Goal: Information Seeking & Learning: Find specific fact

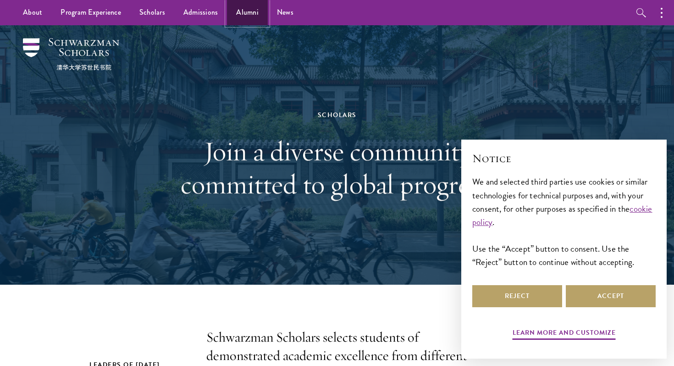
click at [244, 13] on link "Alumni" at bounding box center [247, 12] width 41 height 25
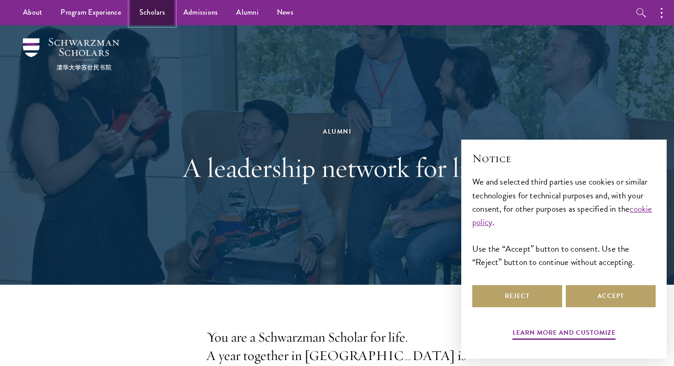
click at [153, 9] on link "Scholars" at bounding box center [152, 12] width 44 height 25
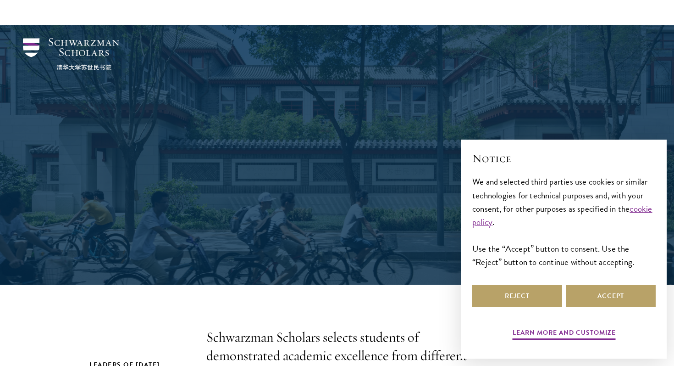
scroll to position [360, 0]
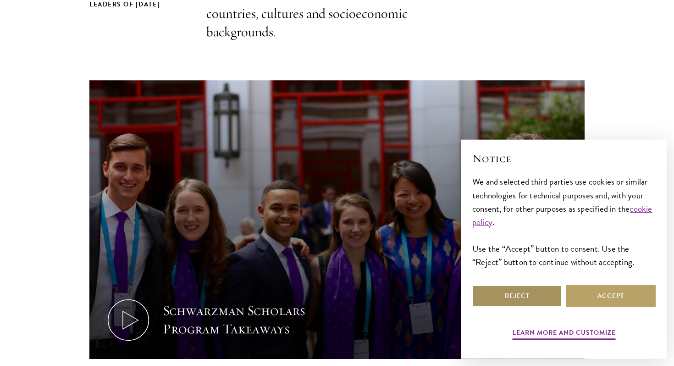
click at [532, 295] on button "Reject" at bounding box center [517, 296] width 90 height 22
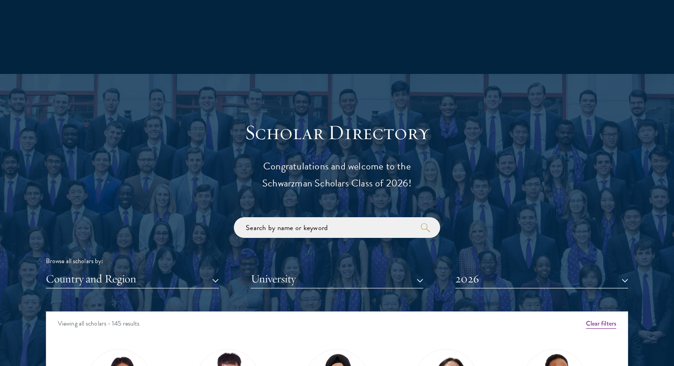
scroll to position [914, 0]
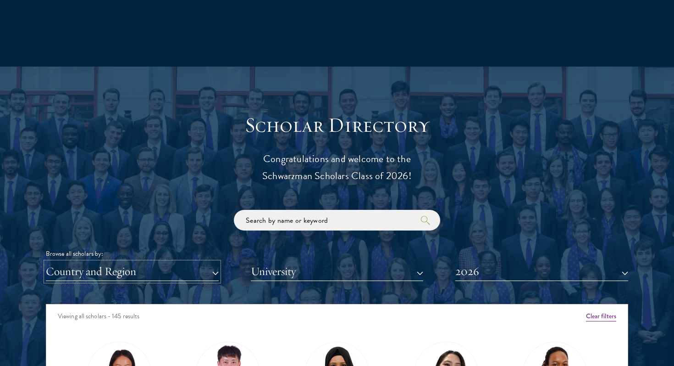
click at [168, 273] on button "Country and Region" at bounding box center [132, 271] width 173 height 19
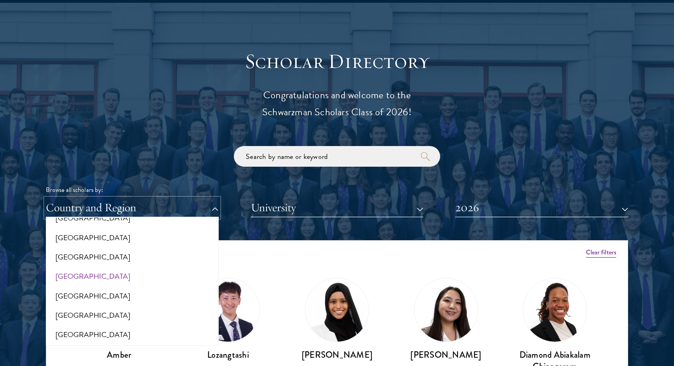
scroll to position [300, 0]
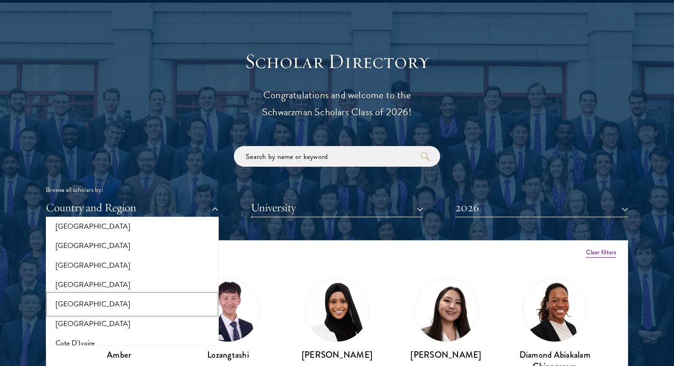
click at [137, 305] on button "[GEOGRAPHIC_DATA]" at bounding box center [132, 303] width 167 height 19
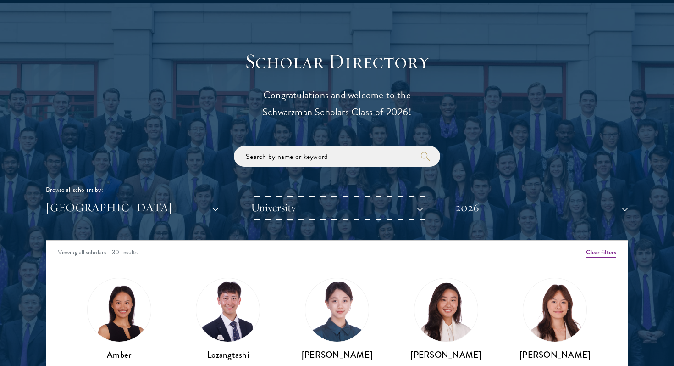
click at [288, 208] on button "University" at bounding box center [337, 207] width 173 height 19
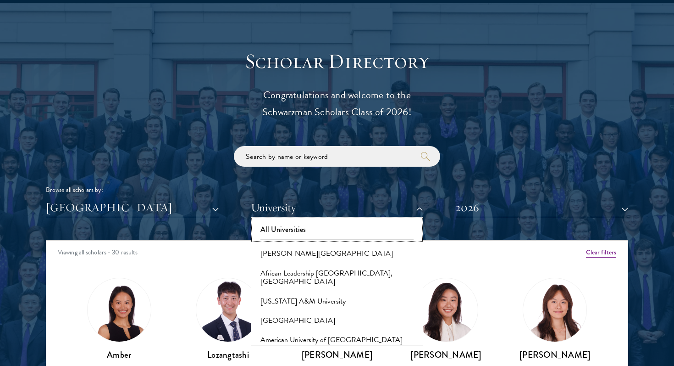
click at [288, 226] on button "All Universities" at bounding box center [337, 229] width 167 height 19
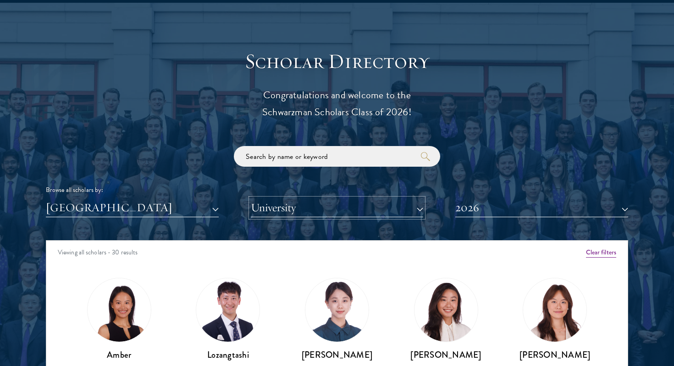
click at [284, 213] on button "University" at bounding box center [337, 207] width 173 height 19
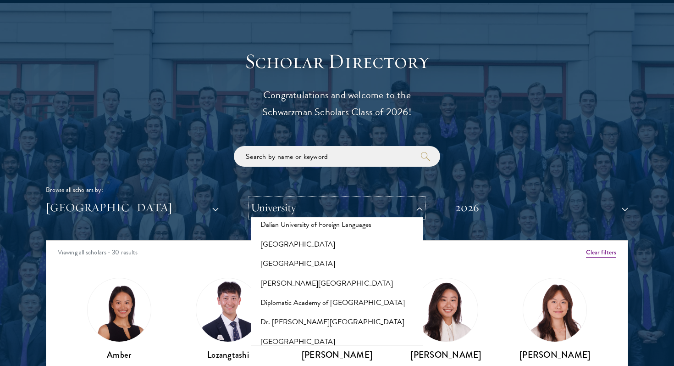
scroll to position [1503, 0]
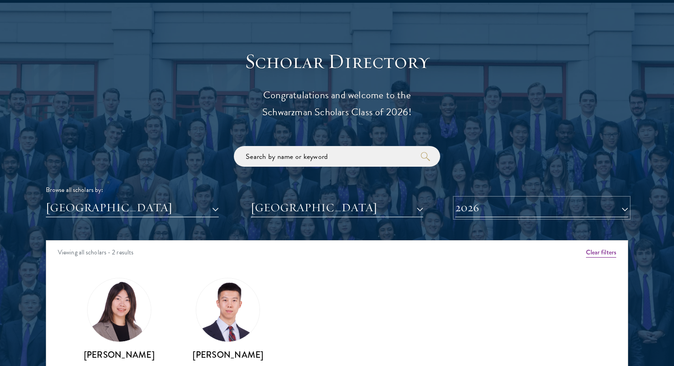
click at [480, 211] on button "2026" at bounding box center [541, 207] width 173 height 19
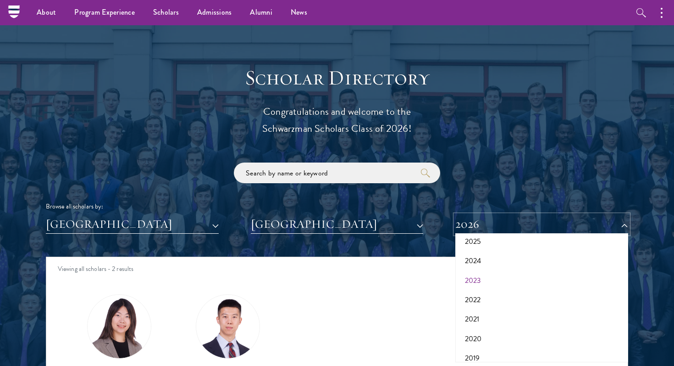
scroll to position [68, 0]
click at [480, 317] on button "2020" at bounding box center [541, 318] width 167 height 19
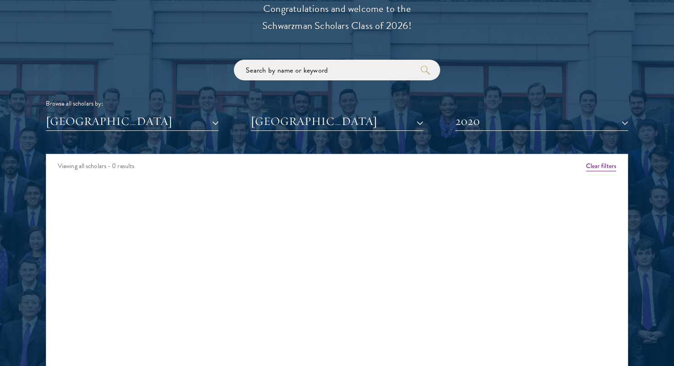
scroll to position [1078, 0]
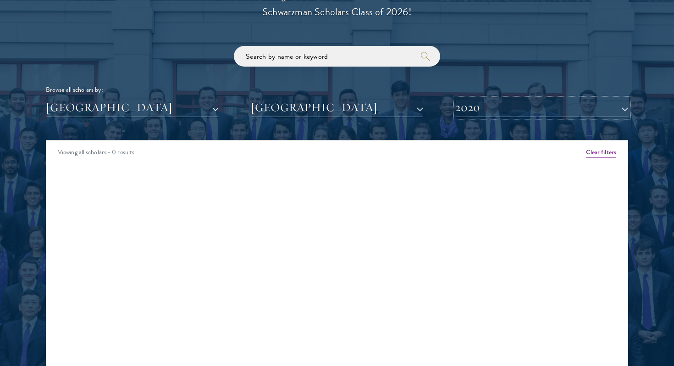
click at [482, 108] on button "2020" at bounding box center [541, 107] width 173 height 19
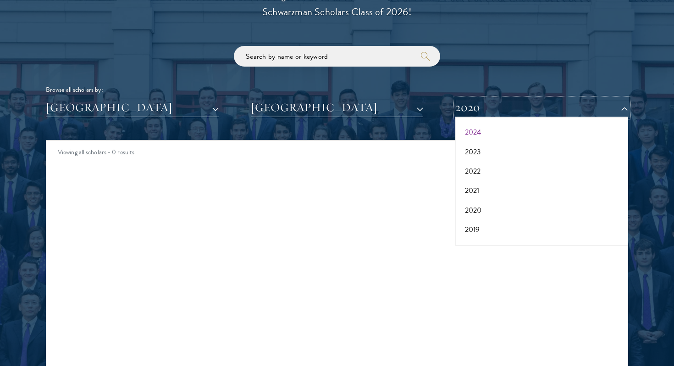
scroll to position [74, 0]
click at [484, 171] on button "2021" at bounding box center [541, 176] width 167 height 19
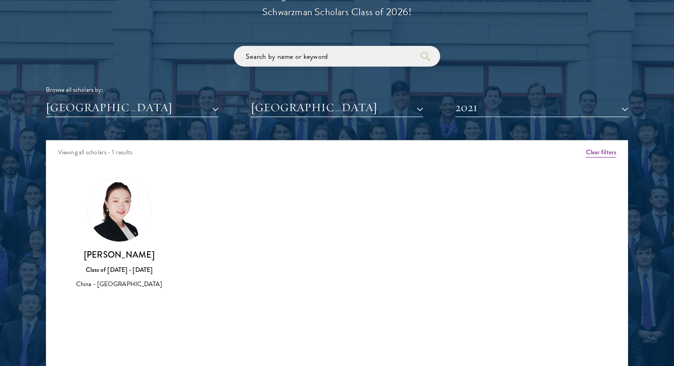
click at [116, 211] on img at bounding box center [119, 209] width 63 height 63
click at [133, 266] on div "Class of [DATE] - [DATE]" at bounding box center [119, 270] width 91 height 10
click at [124, 233] on img at bounding box center [119, 209] width 63 height 63
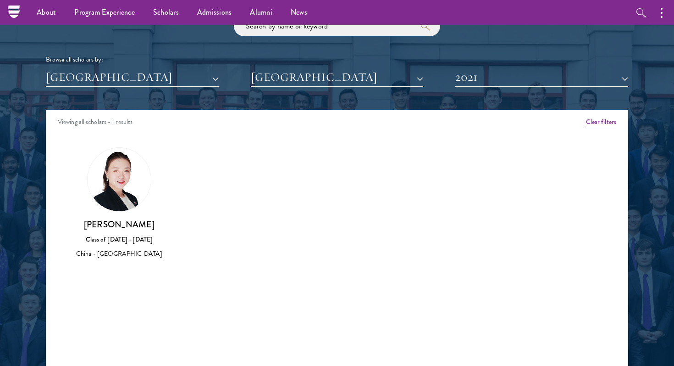
scroll to position [1111, 0]
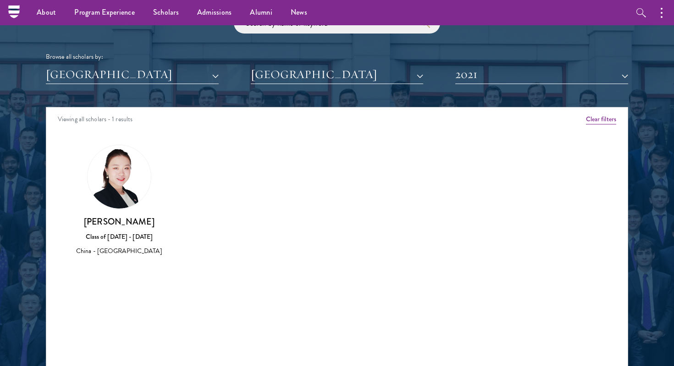
click at [121, 211] on div "Yunjie Lai Class of 2020 - 2021 China - Duke University" at bounding box center [119, 200] width 91 height 112
click at [123, 194] on img at bounding box center [119, 176] width 63 height 63
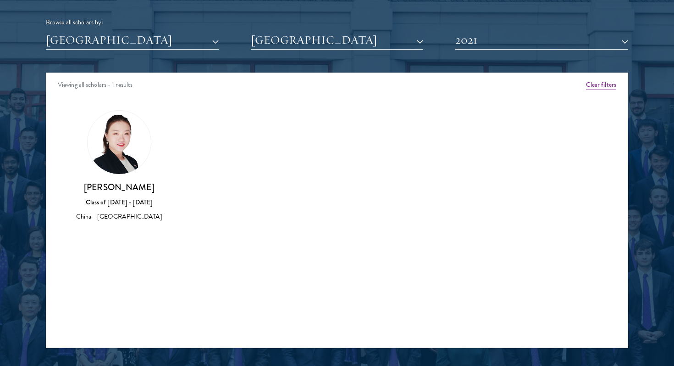
scroll to position [1168, 0]
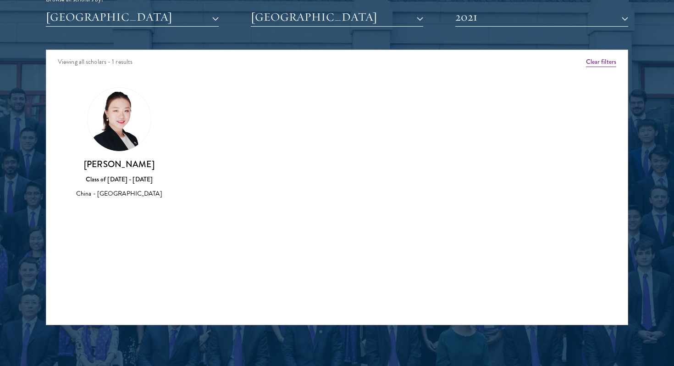
click at [123, 195] on div "China - [GEOGRAPHIC_DATA]" at bounding box center [119, 194] width 91 height 10
click at [123, 177] on div "Class of [DATE] - [DATE]" at bounding box center [119, 179] width 91 height 10
click at [123, 189] on div "China - [GEOGRAPHIC_DATA]" at bounding box center [119, 194] width 91 height 10
click at [123, 197] on div "China - [GEOGRAPHIC_DATA]" at bounding box center [119, 194] width 91 height 10
click at [123, 152] on div "Yunjie Lai Class of 2020 - 2021 China - Duke University" at bounding box center [119, 143] width 91 height 112
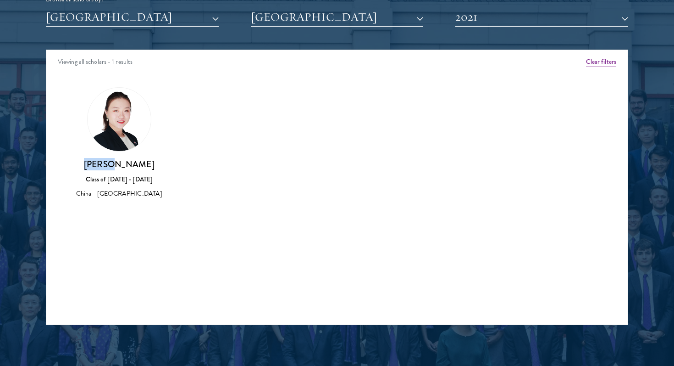
click at [123, 152] on div "Yunjie Lai Class of 2020 - 2021 China - Duke University" at bounding box center [119, 143] width 91 height 112
click at [123, 164] on h3 "[PERSON_NAME]" at bounding box center [119, 163] width 91 height 11
drag, startPoint x: 126, startPoint y: 164, endPoint x: 92, endPoint y: 164, distance: 33.5
click at [92, 164] on h3 "[PERSON_NAME]" at bounding box center [119, 163] width 91 height 11
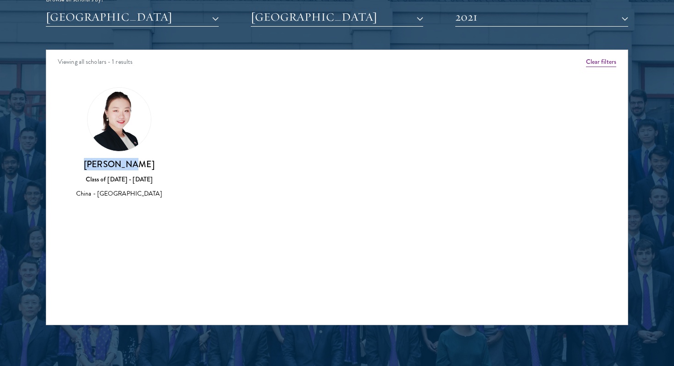
click at [92, 164] on h3 "[PERSON_NAME]" at bounding box center [119, 163] width 91 height 11
drag, startPoint x: 97, startPoint y: 164, endPoint x: 185, endPoint y: 163, distance: 88.1
click at [185, 163] on div "Amber Class of 2025 - 2026 China - Peking University View Bio Cirenquji Class o…" at bounding box center [337, 151] width 582 height 151
copy h3 "[PERSON_NAME]"
click at [124, 118] on img at bounding box center [119, 119] width 63 height 63
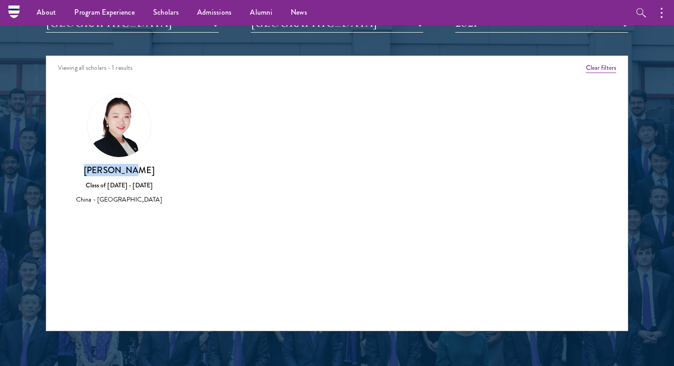
scroll to position [1050, 0]
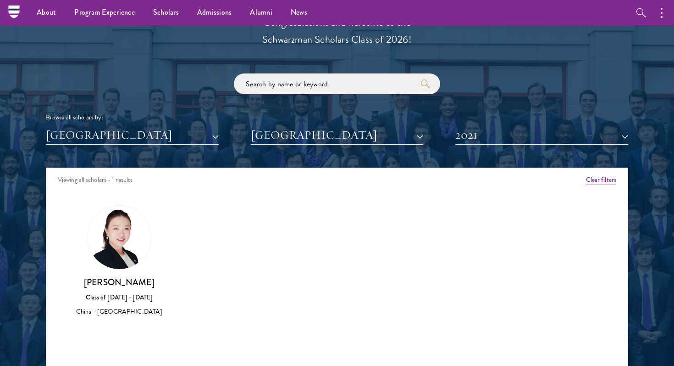
click at [180, 262] on div "Amber Class of 2025 - 2026 China - Peking University View Bio Cirenquji Class o…" at bounding box center [337, 269] width 582 height 151
click at [130, 298] on div "Class of [DATE] - [DATE]" at bounding box center [119, 297] width 91 height 10
click at [114, 300] on div "Class of [DATE] - [DATE]" at bounding box center [119, 297] width 91 height 10
click at [610, 179] on button "Clear filters" at bounding box center [601, 180] width 30 height 10
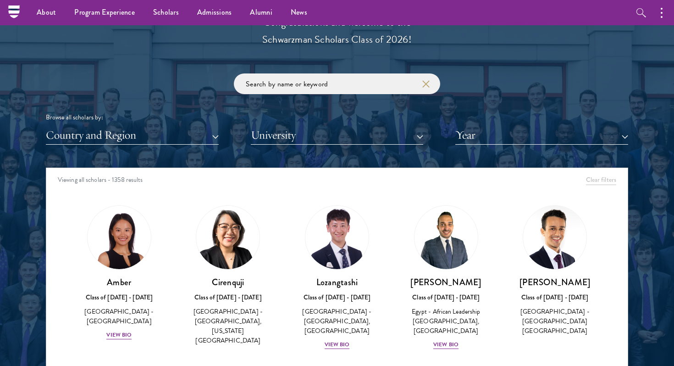
click at [253, 250] on img at bounding box center [227, 236] width 63 height 63
click at [239, 244] on img at bounding box center [227, 236] width 63 height 63
click at [347, 239] on img at bounding box center [337, 237] width 70 height 70
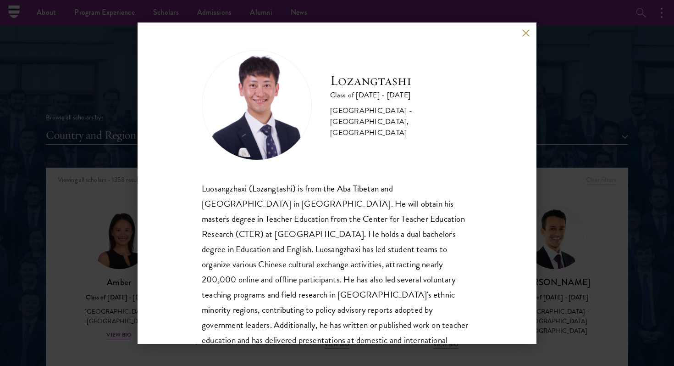
click at [526, 31] on button at bounding box center [526, 33] width 8 height 8
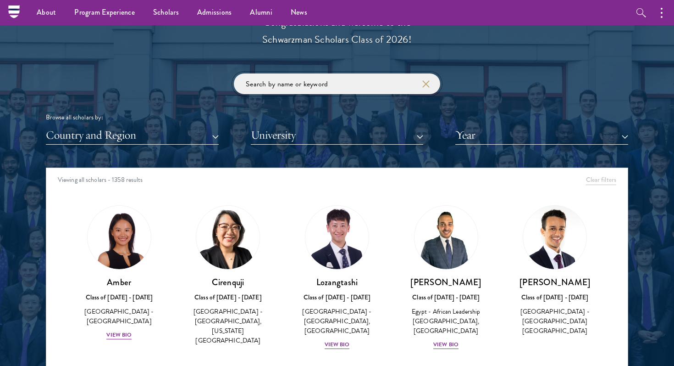
click at [375, 86] on input "search" at bounding box center [337, 83] width 206 height 21
type input "yunjie lai"
click button "submit" at bounding box center [0, 0] width 0 height 0
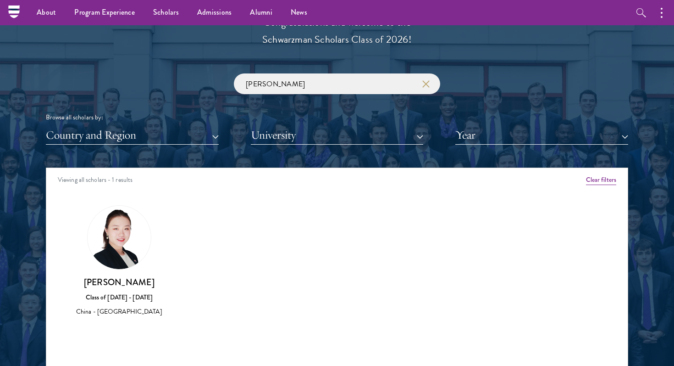
click at [127, 241] on img at bounding box center [119, 236] width 63 height 63
click at [127, 290] on div "Yunjie Lai Class of 2020 - 2021 China - Duke University" at bounding box center [119, 296] width 91 height 41
click at [127, 303] on div "Yunjie Lai Class of 2020 - 2021 China - Duke University" at bounding box center [119, 296] width 91 height 41
click at [126, 312] on div "China - [GEOGRAPHIC_DATA]" at bounding box center [119, 311] width 91 height 10
click at [116, 264] on img at bounding box center [119, 236] width 63 height 63
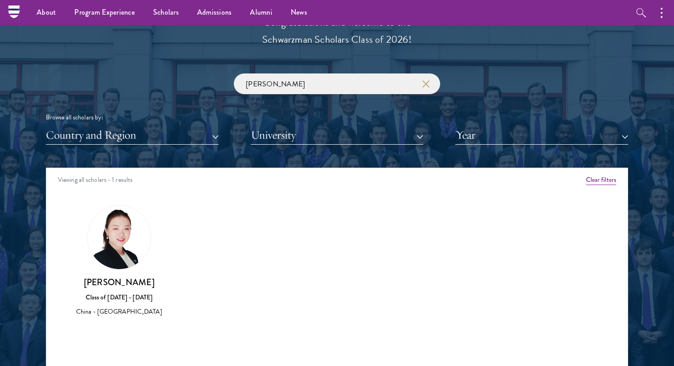
click at [116, 264] on img at bounding box center [119, 236] width 63 height 63
click at [117, 235] on img at bounding box center [119, 236] width 63 height 63
click at [204, 208] on div "Amber Class of 2025 - 2026 China - Peking University View Bio Cirenquji Class o…" at bounding box center [337, 269] width 582 height 151
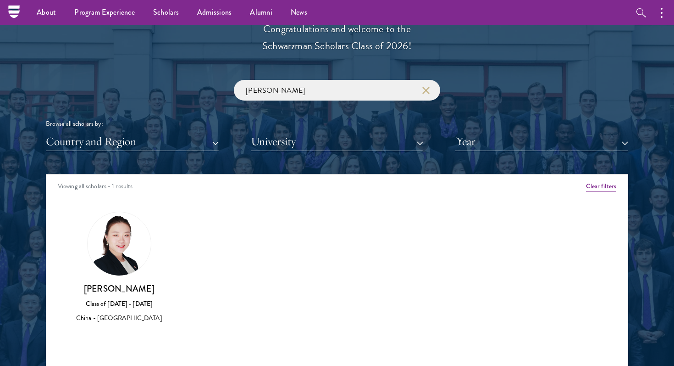
click at [130, 237] on img at bounding box center [119, 243] width 63 height 63
click at [128, 239] on img at bounding box center [119, 243] width 63 height 63
click at [128, 322] on div "China - [GEOGRAPHIC_DATA]" at bounding box center [119, 318] width 91 height 10
click at [128, 308] on div "Class of [DATE] - [DATE]" at bounding box center [119, 304] width 91 height 10
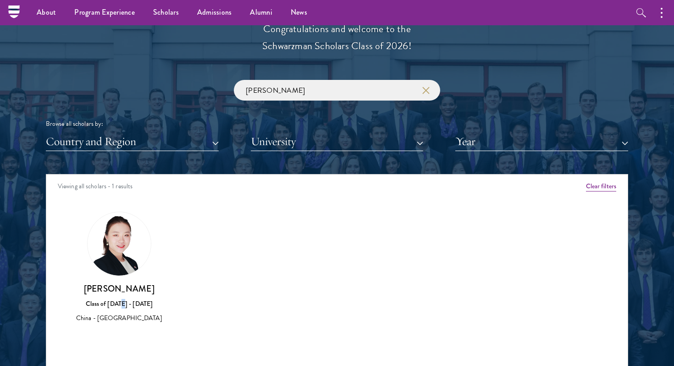
click at [128, 308] on div "Class of [DATE] - [DATE]" at bounding box center [119, 304] width 91 height 10
click at [127, 304] on div "Class of [DATE] - [DATE]" at bounding box center [119, 304] width 91 height 10
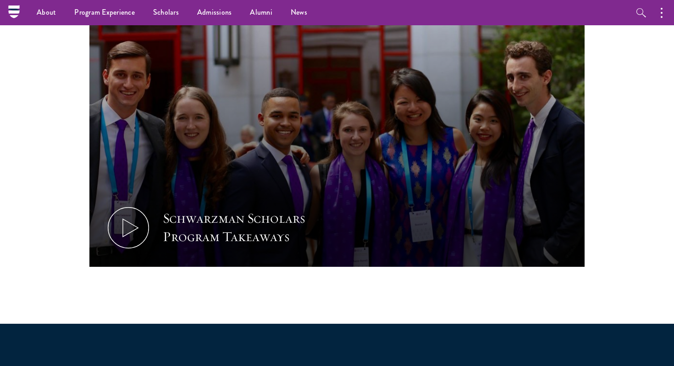
scroll to position [295, 0]
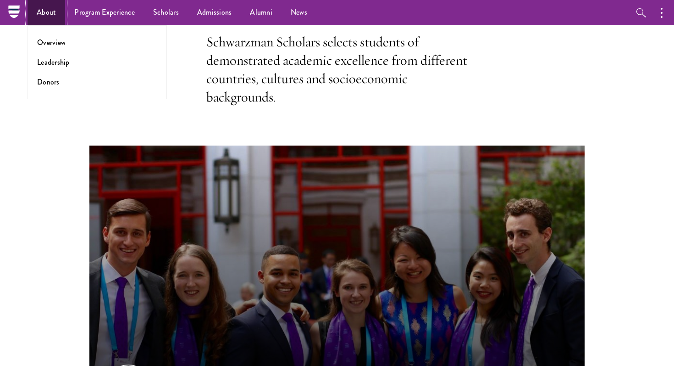
click at [54, 20] on link "About" at bounding box center [47, 12] width 38 height 25
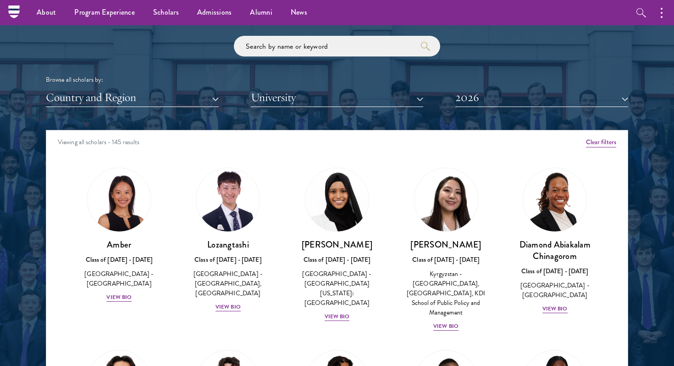
scroll to position [1002, 0]
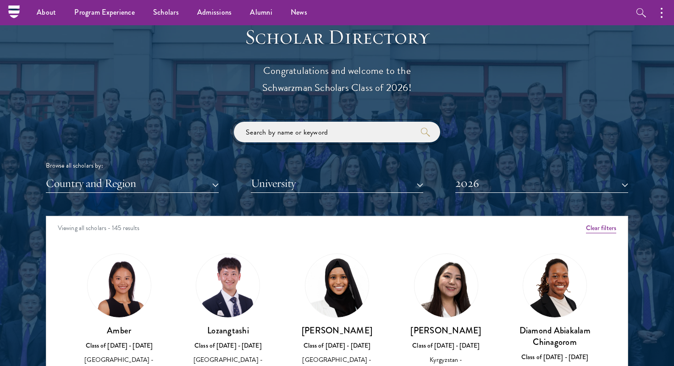
click at [303, 128] on input "search" at bounding box center [337, 132] width 206 height 21
type input "yunjie lai"
click button "submit" at bounding box center [0, 0] width 0 height 0
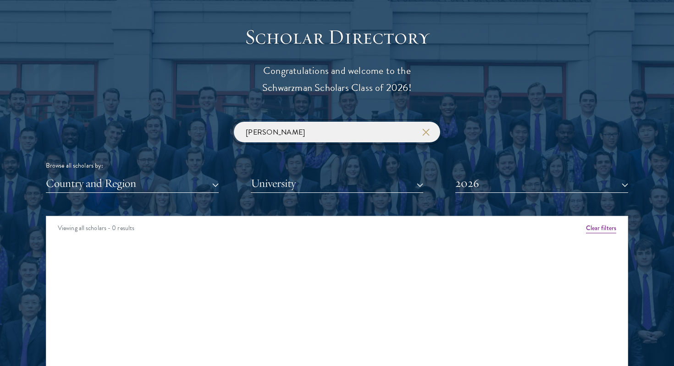
scroll to position [1030, 0]
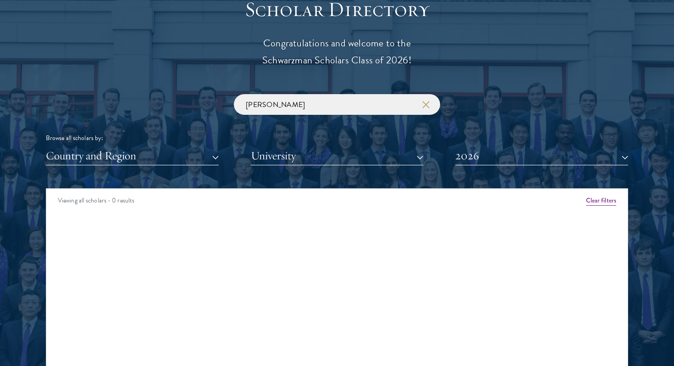
click at [118, 235] on div "Viewing all scholars - 0 results Clear filters Amber Class of 2025 - 2026 China…" at bounding box center [337, 325] width 583 height 275
